Goal: Task Accomplishment & Management: Manage account settings

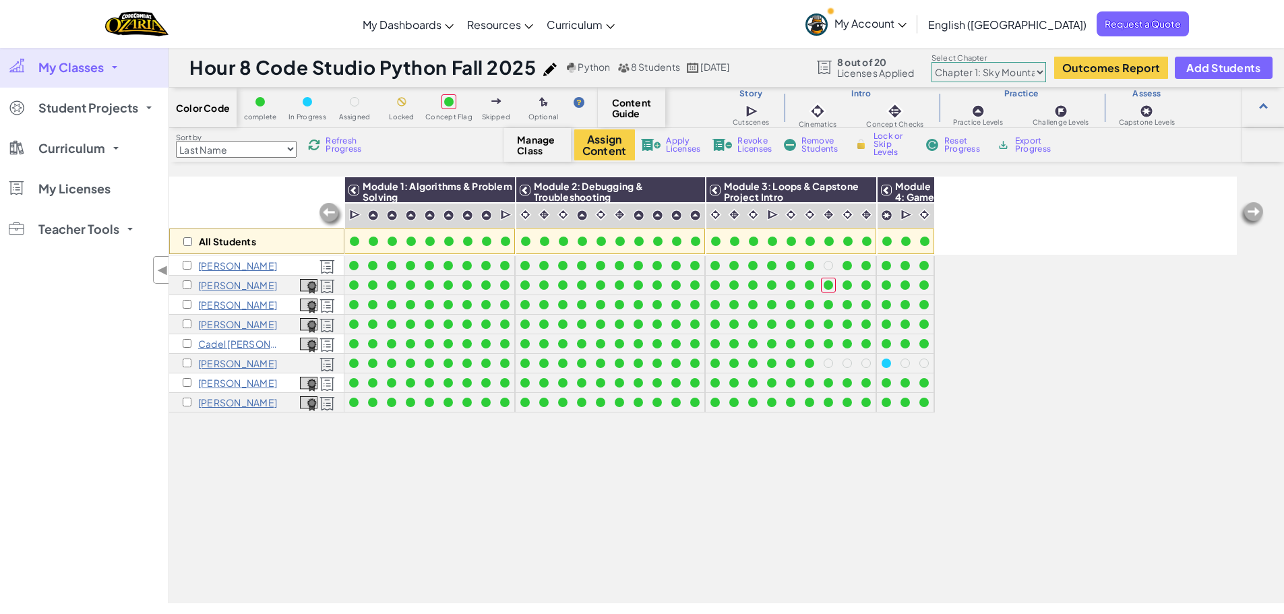
click at [914, 19] on link "My Account" at bounding box center [856, 24] width 115 height 42
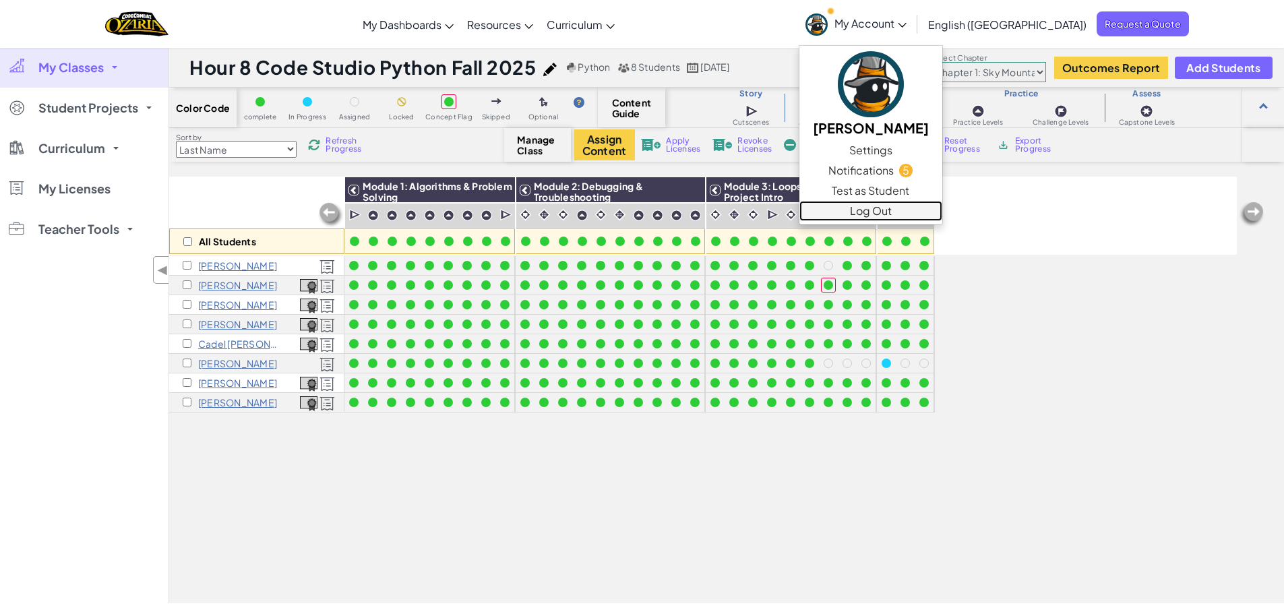
click at [943, 214] on link "Log Out" at bounding box center [871, 211] width 143 height 20
